Goal: Task Accomplishment & Management: Manage account settings

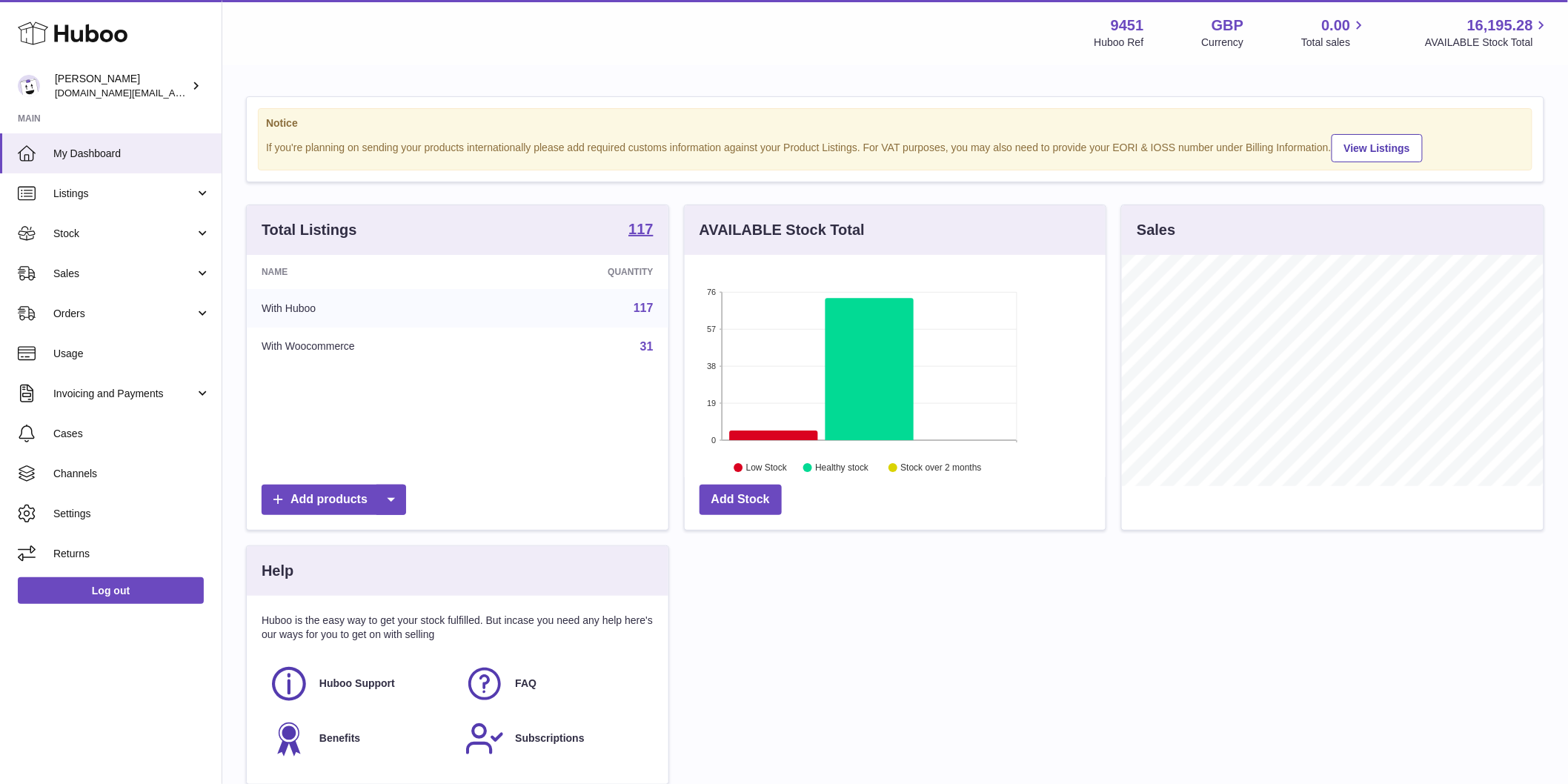
scroll to position [231, 421]
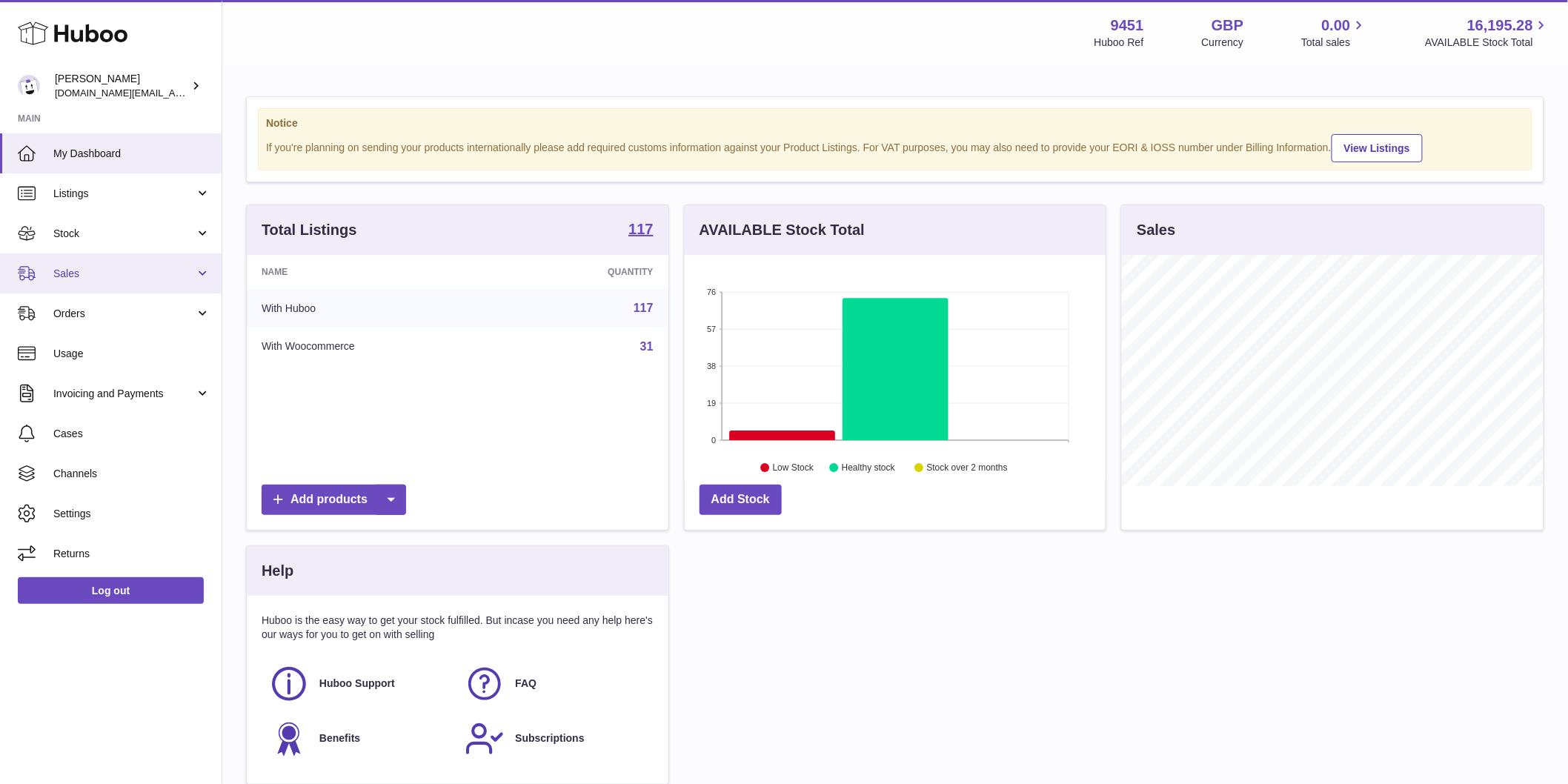
click at [80, 269] on span "Sales" at bounding box center [124, 273] width 142 height 14
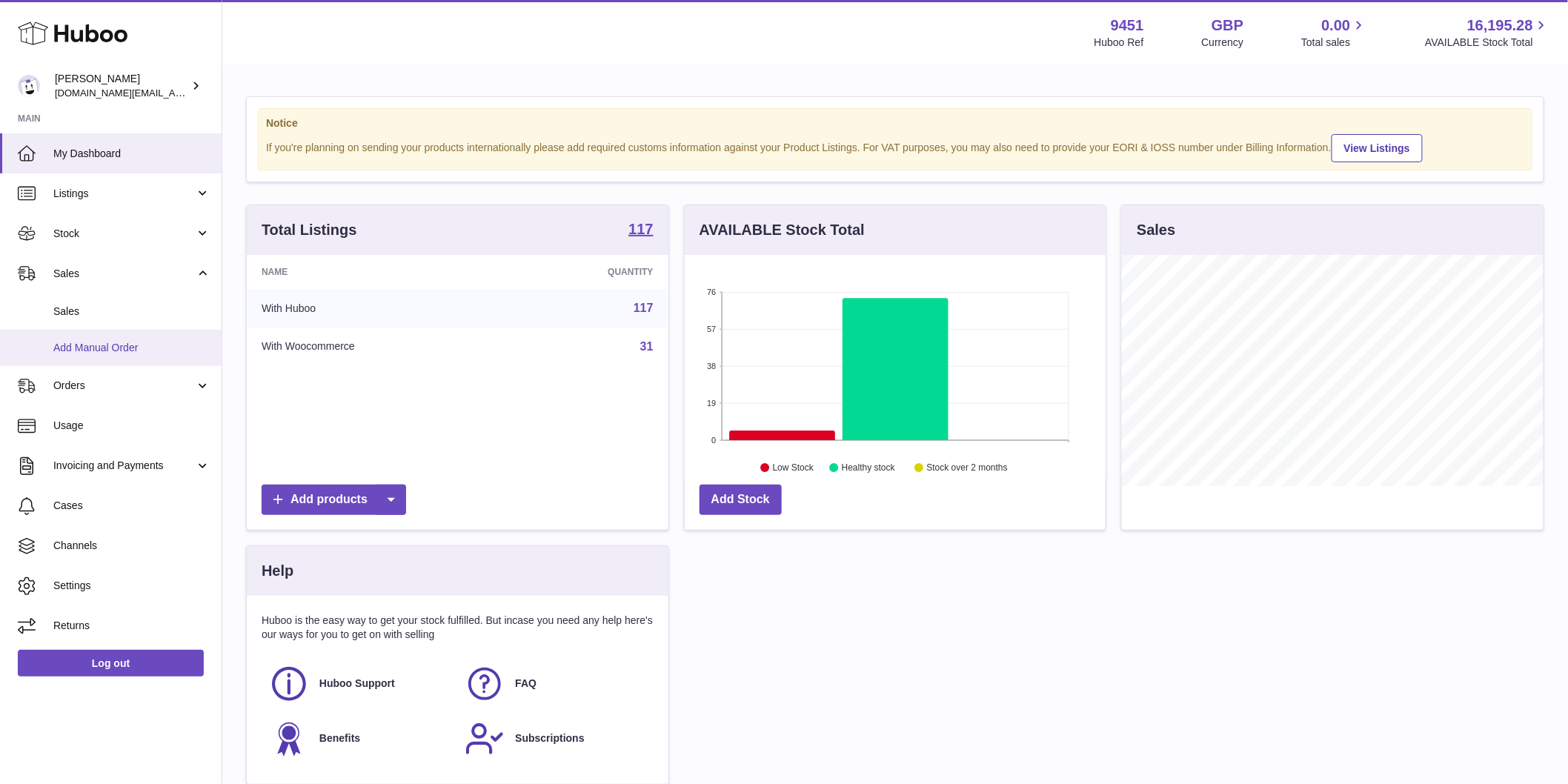
click at [114, 346] on span "Add Manual Order" at bounding box center [132, 348] width 157 height 14
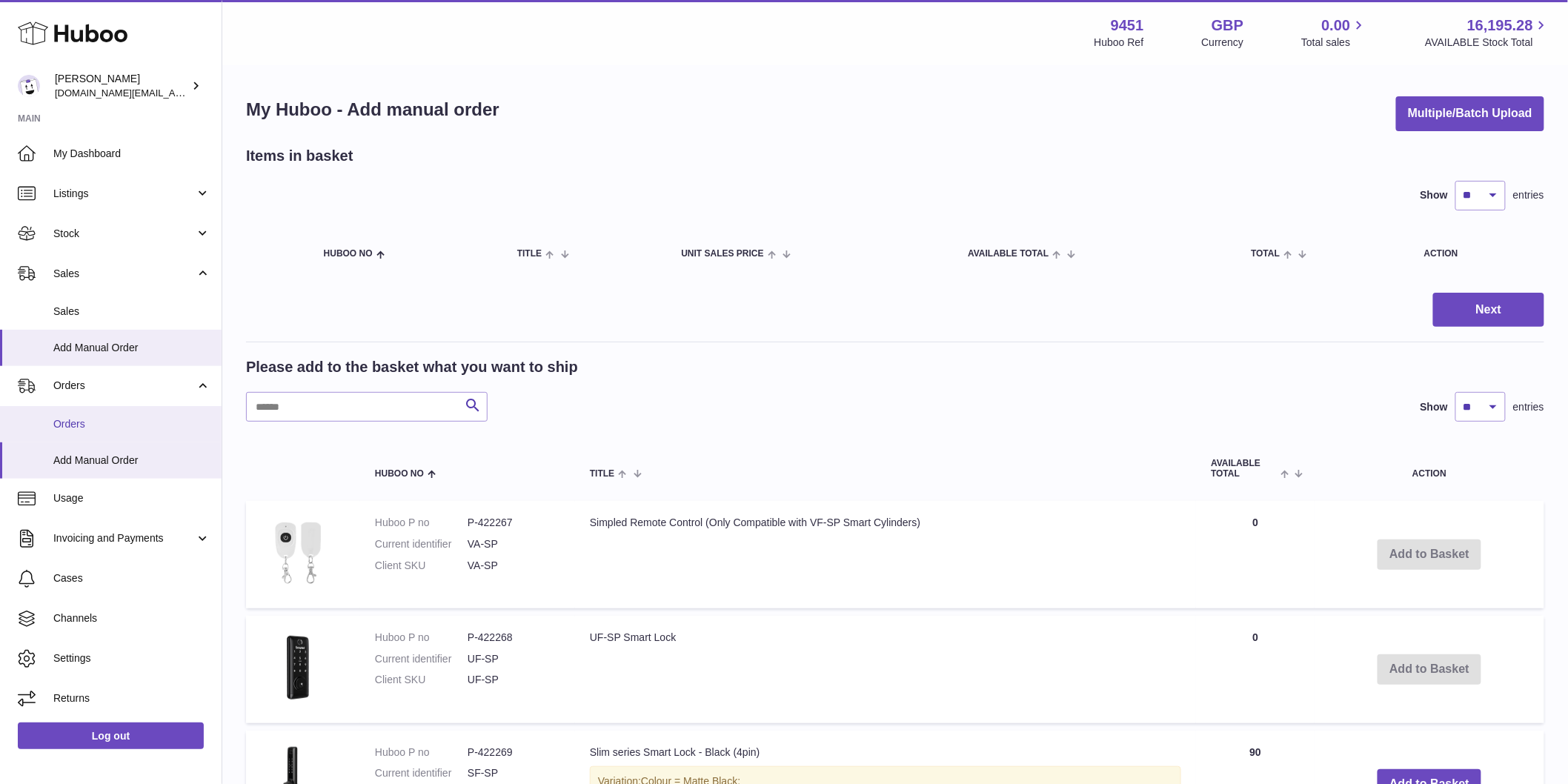
click at [69, 424] on span "Orders" at bounding box center [132, 424] width 157 height 14
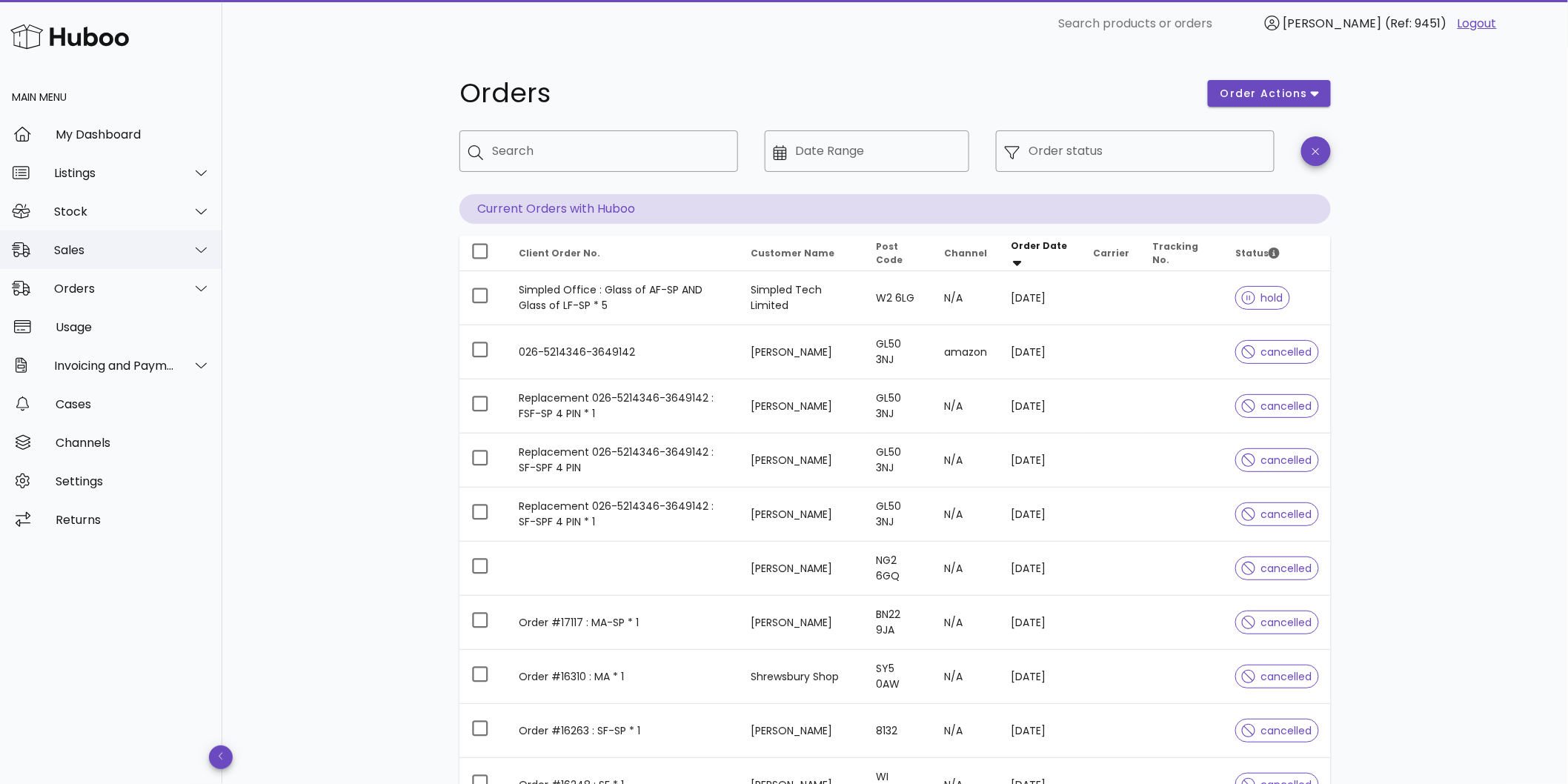
click at [73, 249] on div "Sales" at bounding box center [114, 250] width 120 height 14
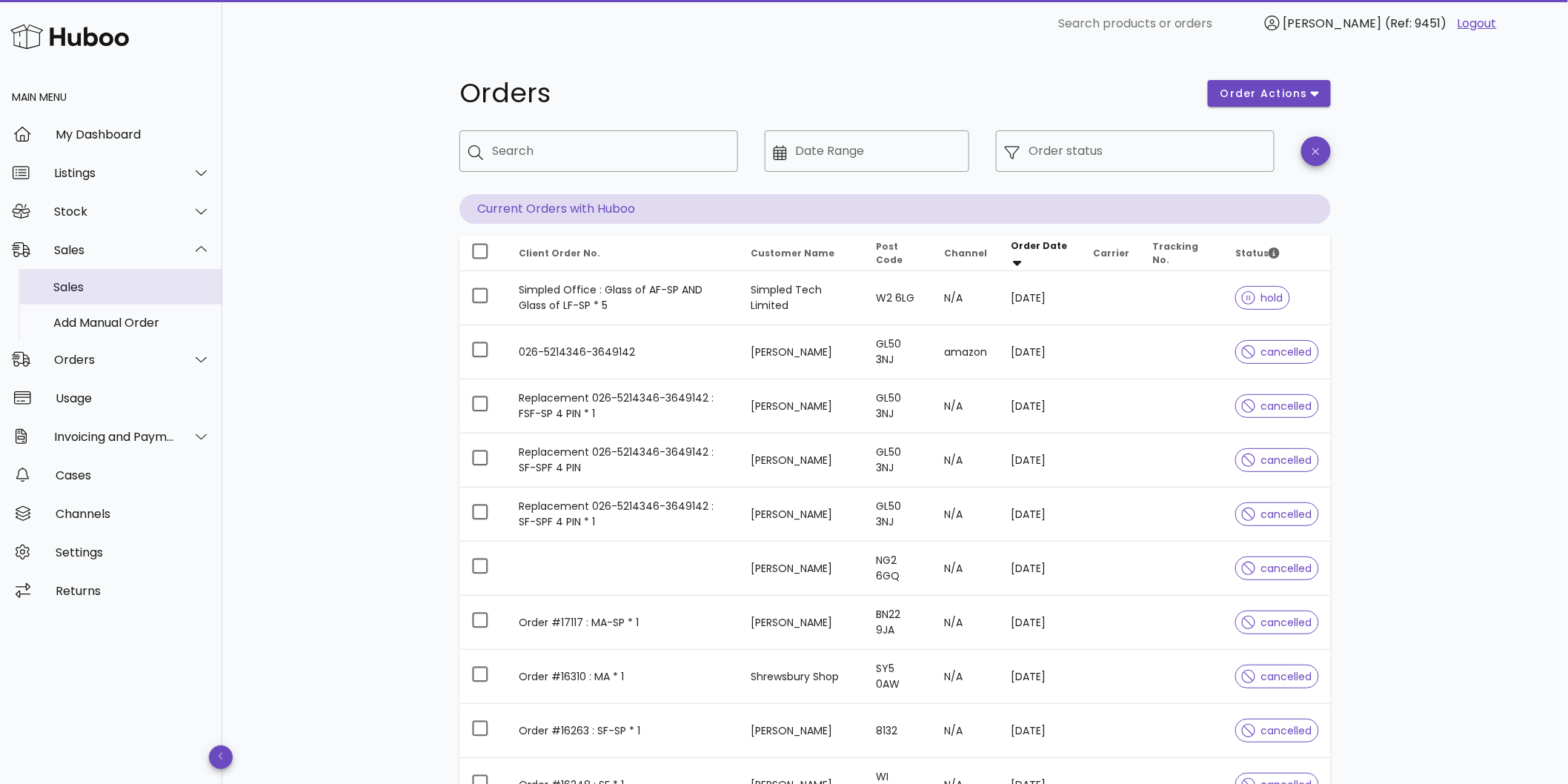
click at [78, 290] on div "Sales" at bounding box center [132, 287] width 157 height 14
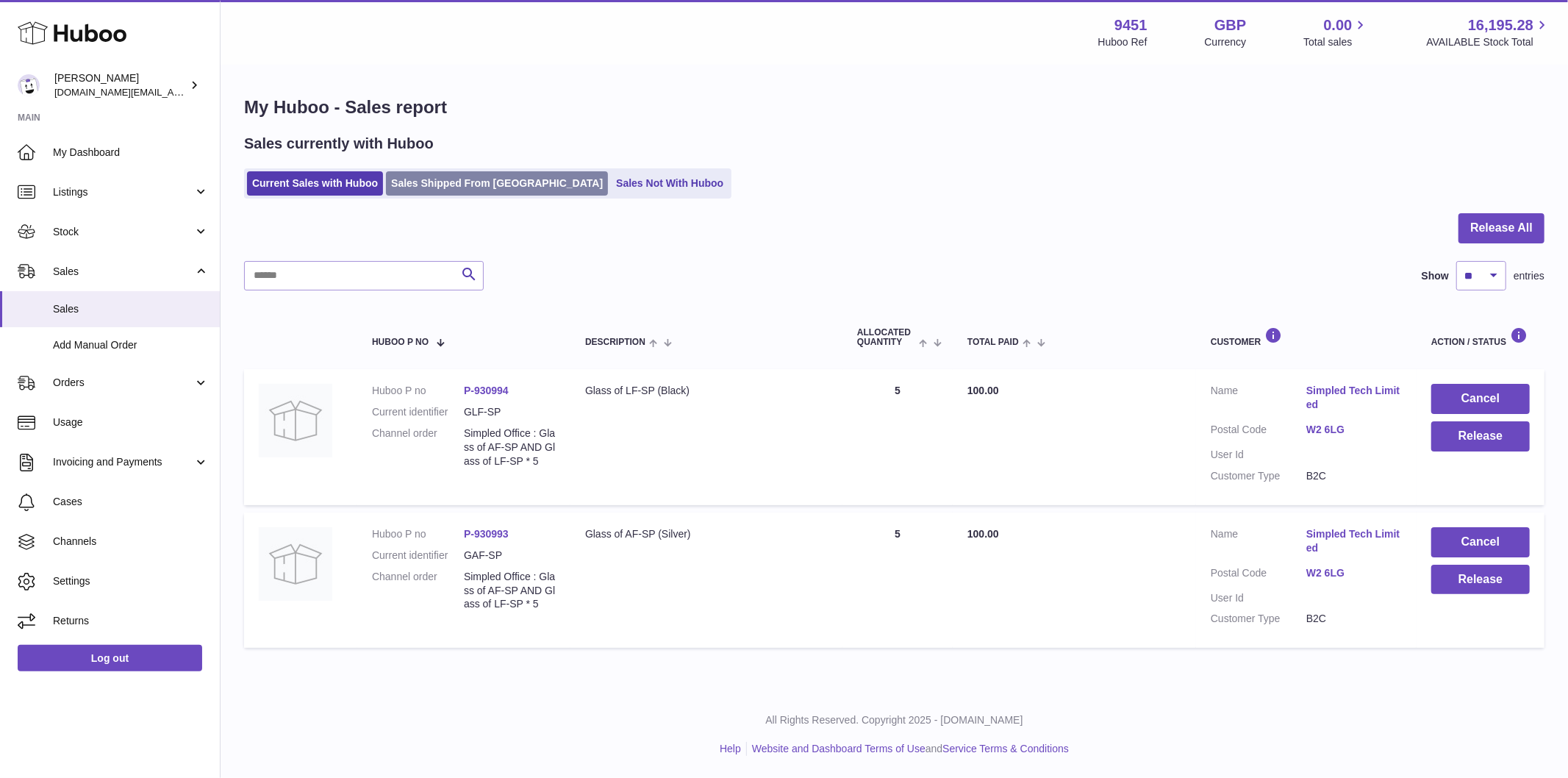
click at [453, 179] on link "Sales Shipped From [GEOGRAPHIC_DATA]" at bounding box center [497, 183] width 222 height 25
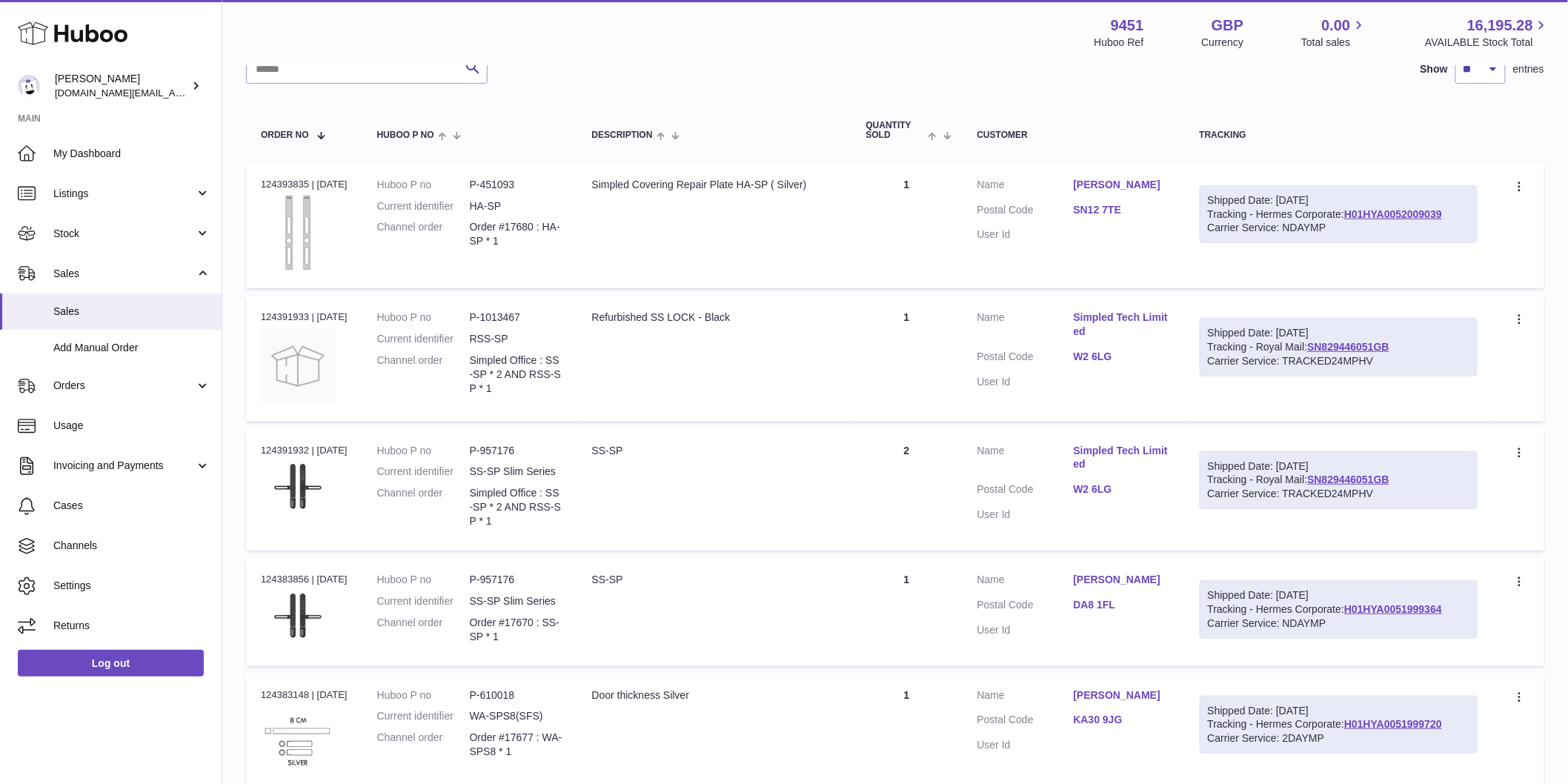
scroll to position [247, 0]
